Goal: Navigation & Orientation: Find specific page/section

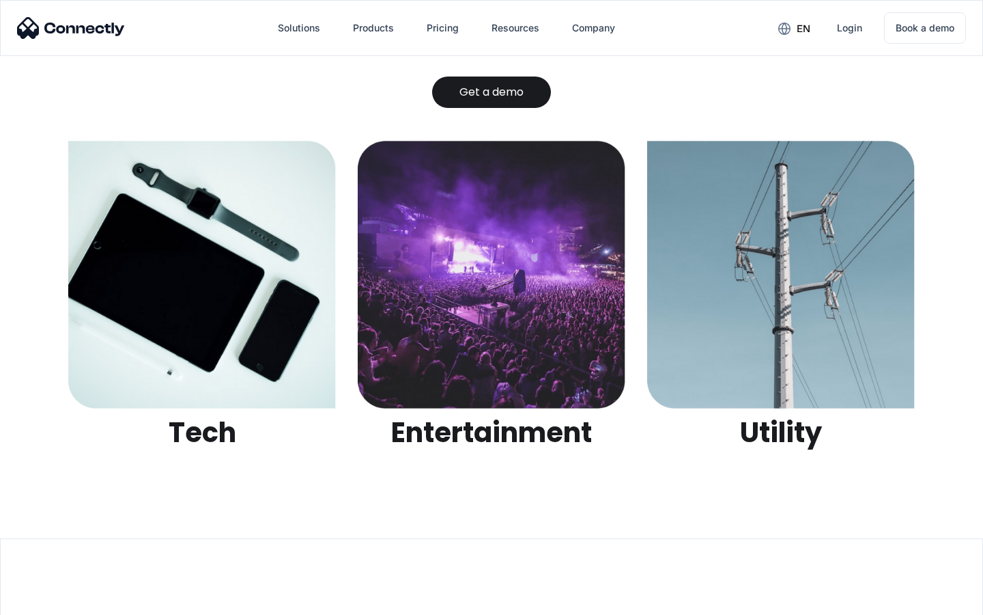
scroll to position [4308, 0]
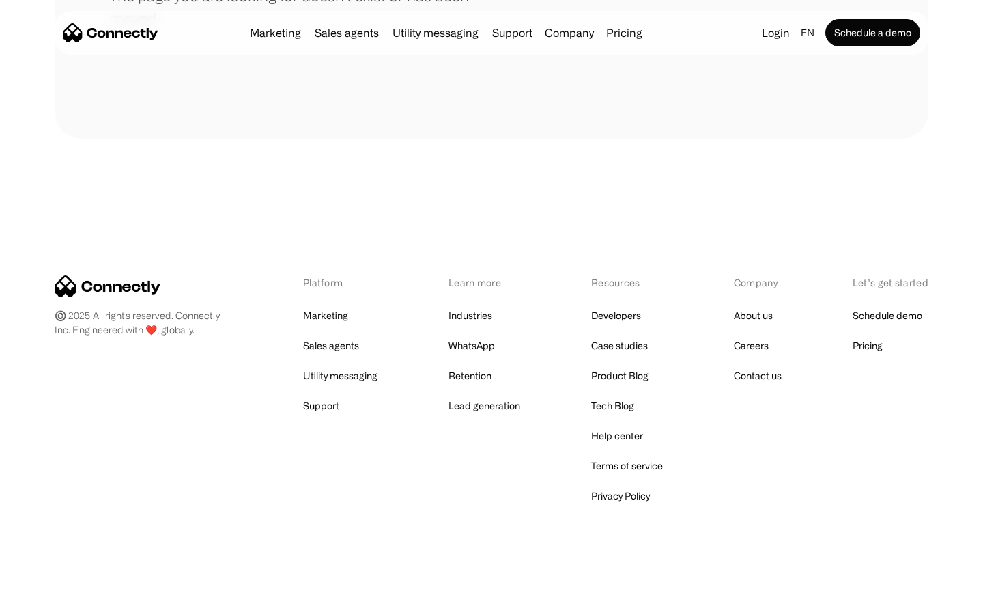
scroll to position [249, 0]
